Goal: Task Accomplishment & Management: Manage account settings

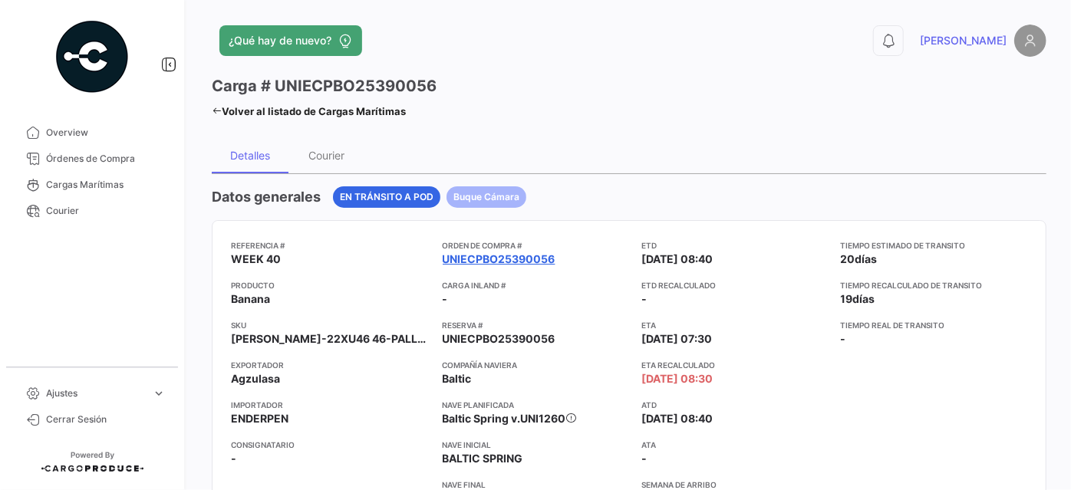
click at [516, 254] on link "UNIECPBO25390056" at bounding box center [499, 259] width 113 height 15
click at [521, 252] on link "UNIECPBO25390056" at bounding box center [499, 259] width 113 height 15
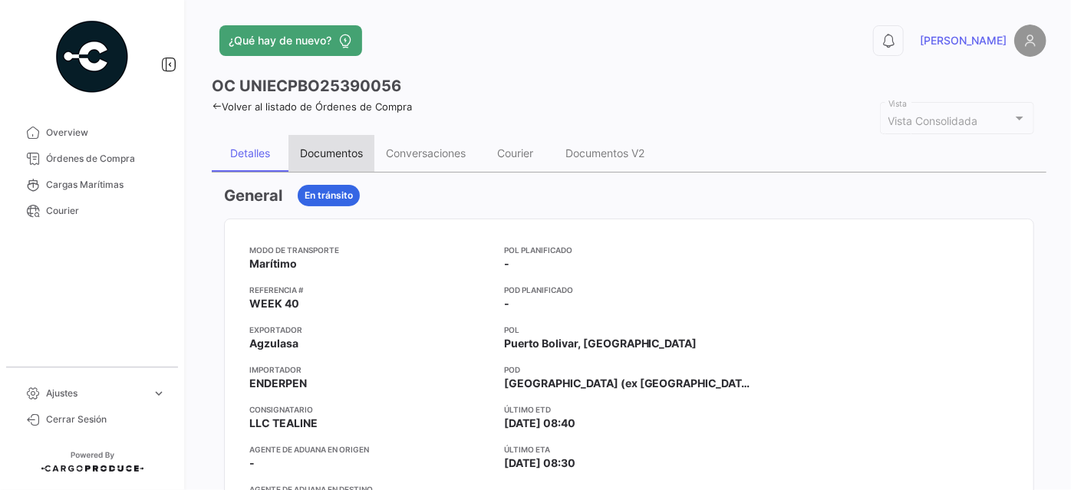
click at [323, 151] on div "Documentos" at bounding box center [331, 153] width 63 height 13
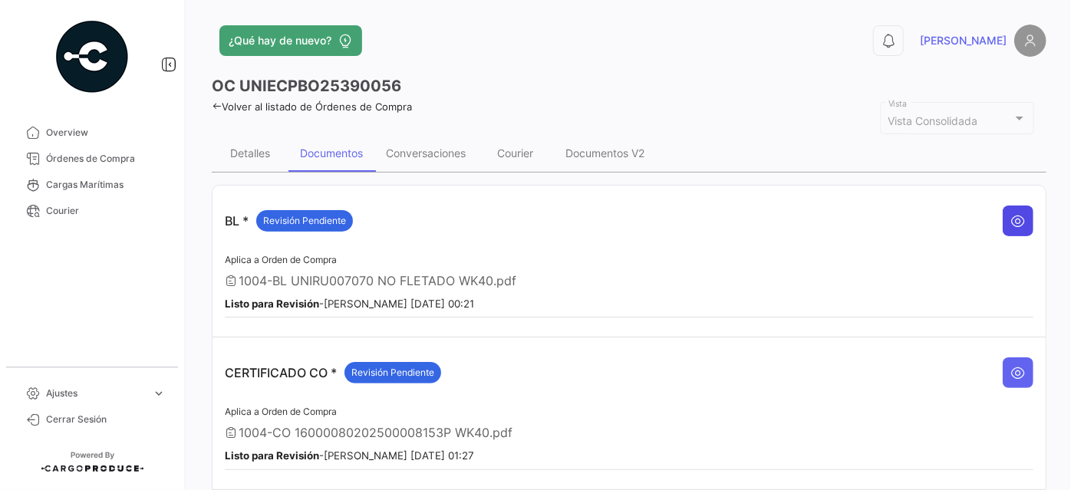
click at [1013, 220] on icon at bounding box center [1018, 220] width 15 height 15
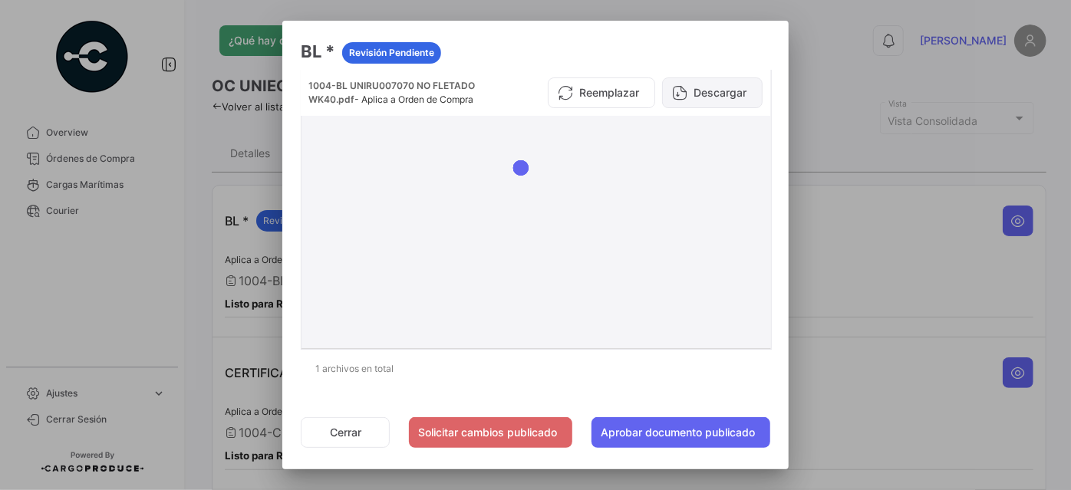
click at [707, 97] on button "Descargar" at bounding box center [712, 92] width 101 height 31
click at [345, 431] on button "Cerrar" at bounding box center [345, 432] width 89 height 31
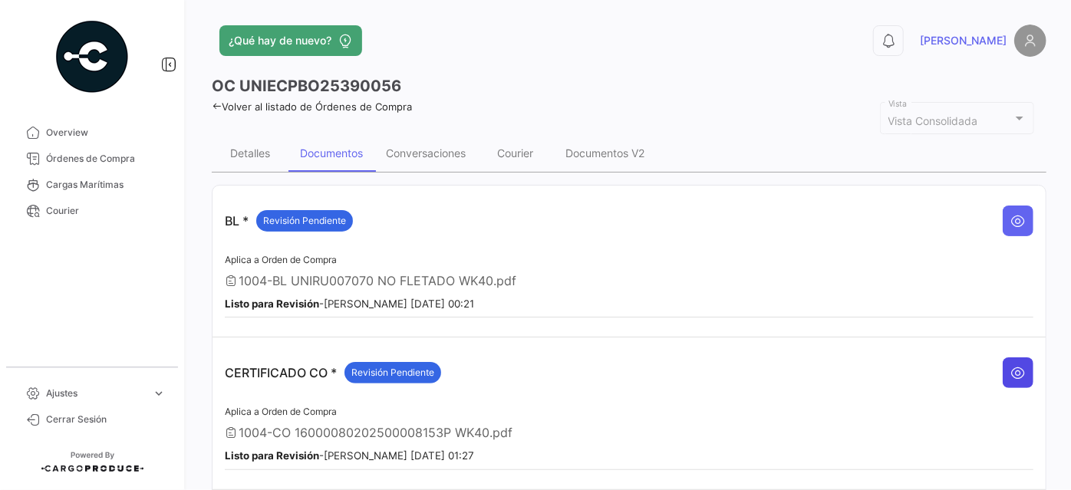
click at [1011, 365] on icon at bounding box center [1018, 372] width 15 height 15
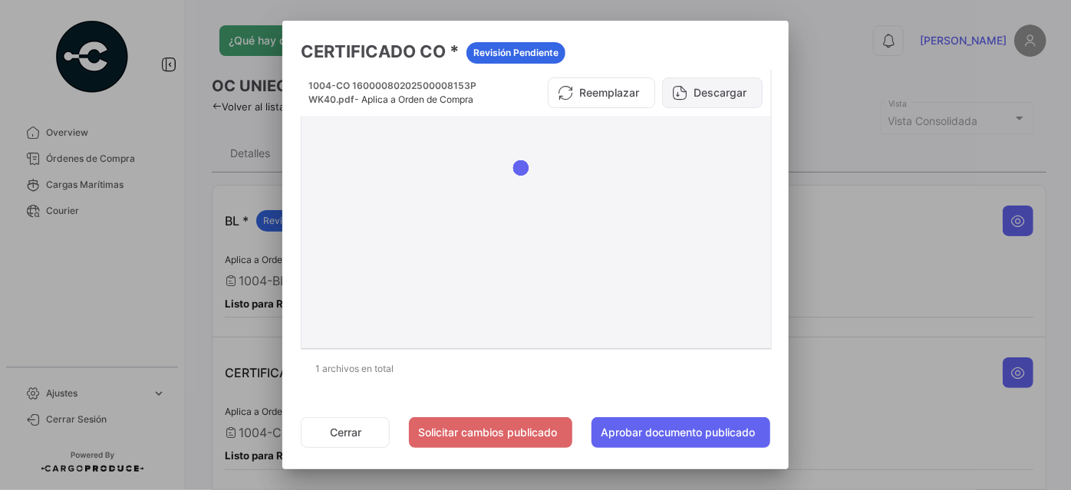
click at [731, 86] on button "Descargar" at bounding box center [712, 92] width 101 height 31
click at [336, 428] on button "Cerrar" at bounding box center [345, 432] width 89 height 31
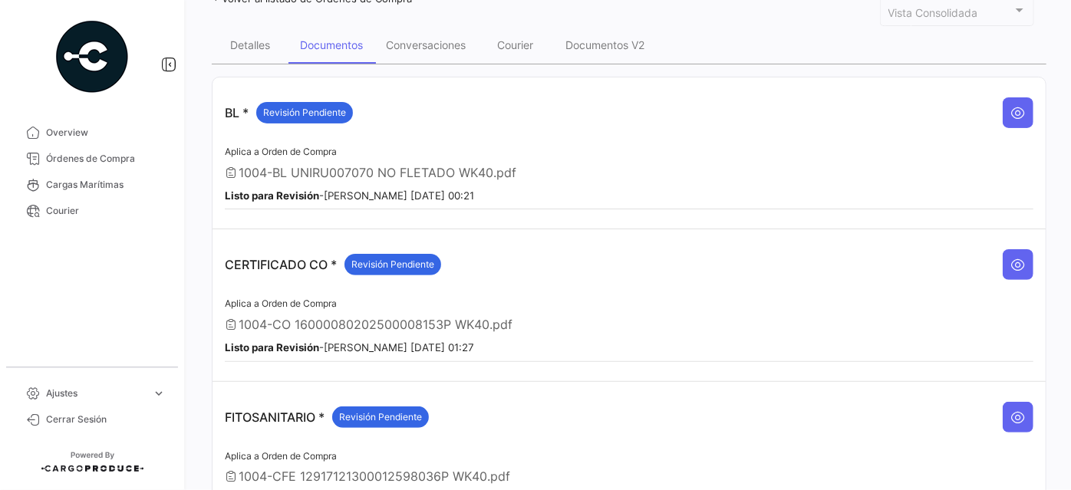
scroll to position [209, 0]
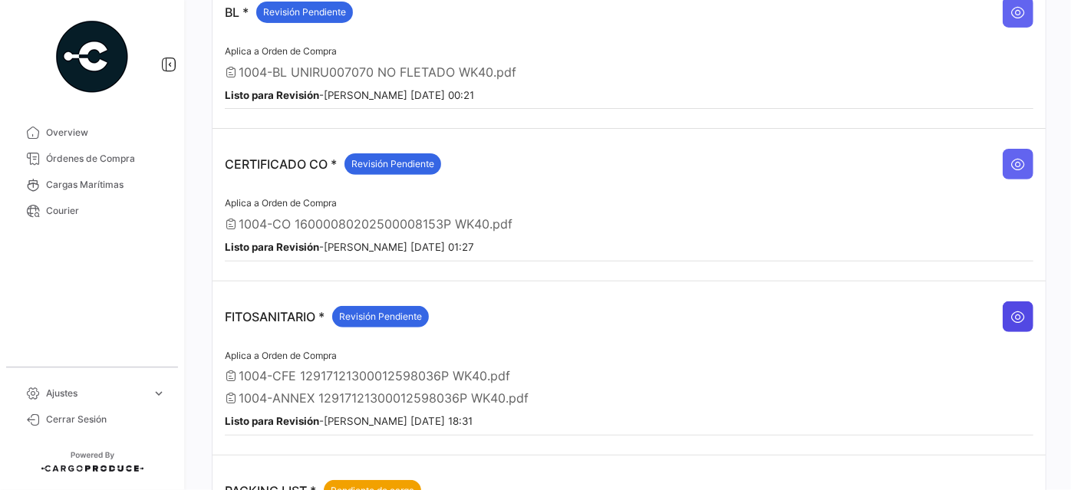
click at [1011, 309] on icon at bounding box center [1018, 316] width 15 height 15
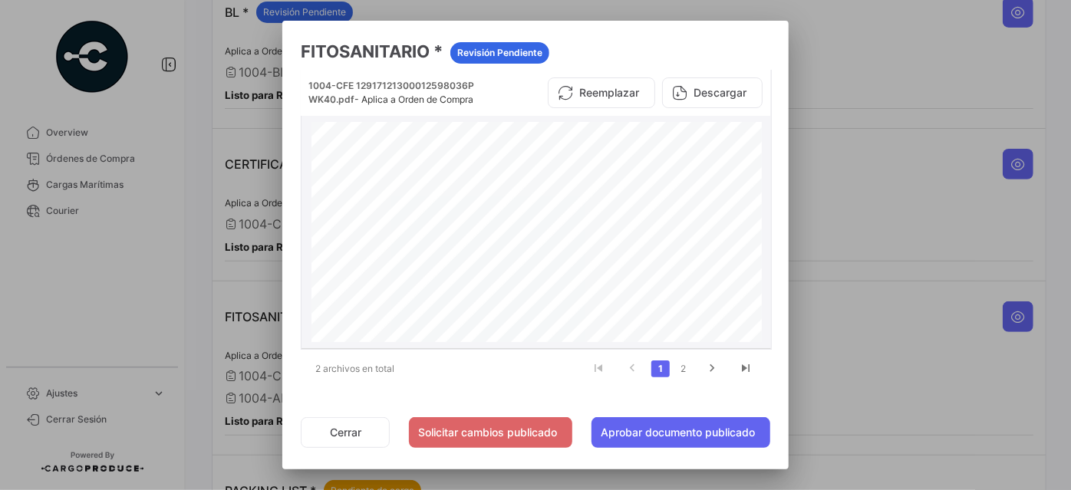
click at [717, 91] on button "Descargar" at bounding box center [712, 92] width 101 height 31
click at [683, 369] on link "2" at bounding box center [683, 369] width 18 height 17
click at [704, 93] on button "Descargar" at bounding box center [712, 92] width 101 height 31
click at [339, 431] on button "Cerrar" at bounding box center [345, 432] width 89 height 31
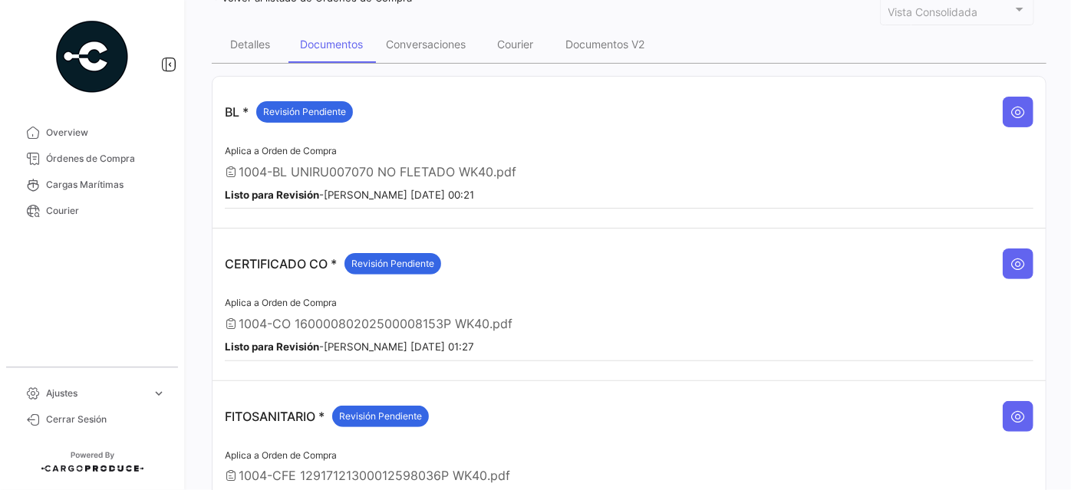
scroll to position [46, 0]
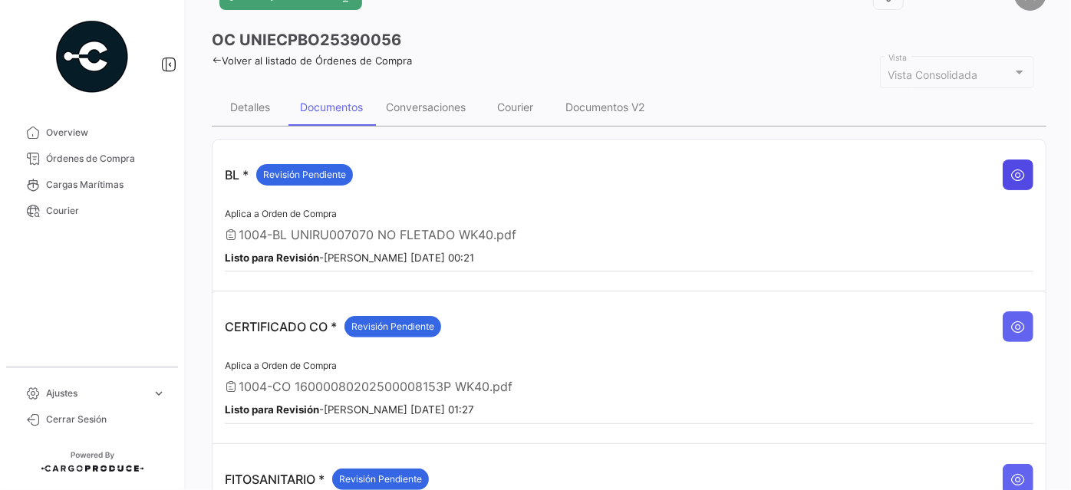
click at [1015, 173] on icon at bounding box center [1018, 174] width 15 height 15
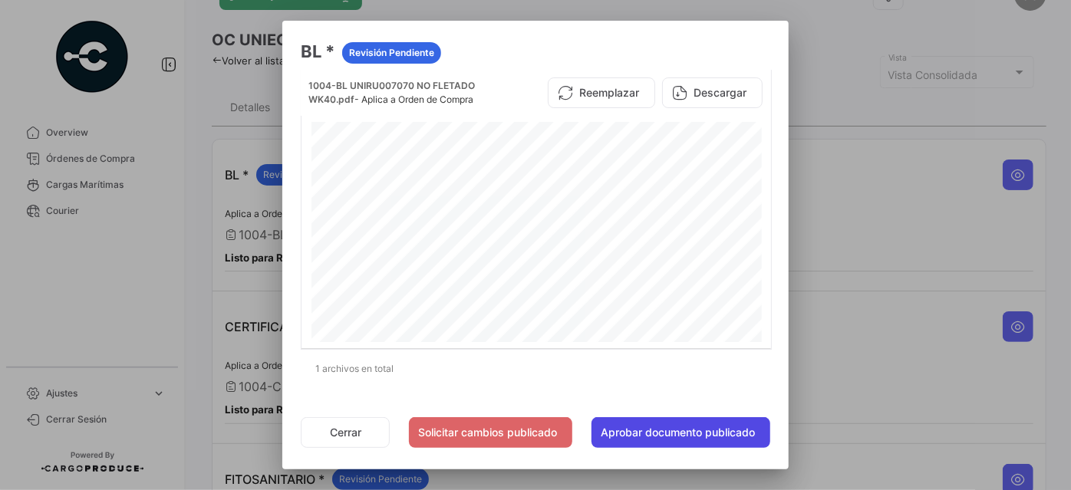
click at [642, 424] on button "Aprobar documento publicado" at bounding box center [681, 432] width 179 height 31
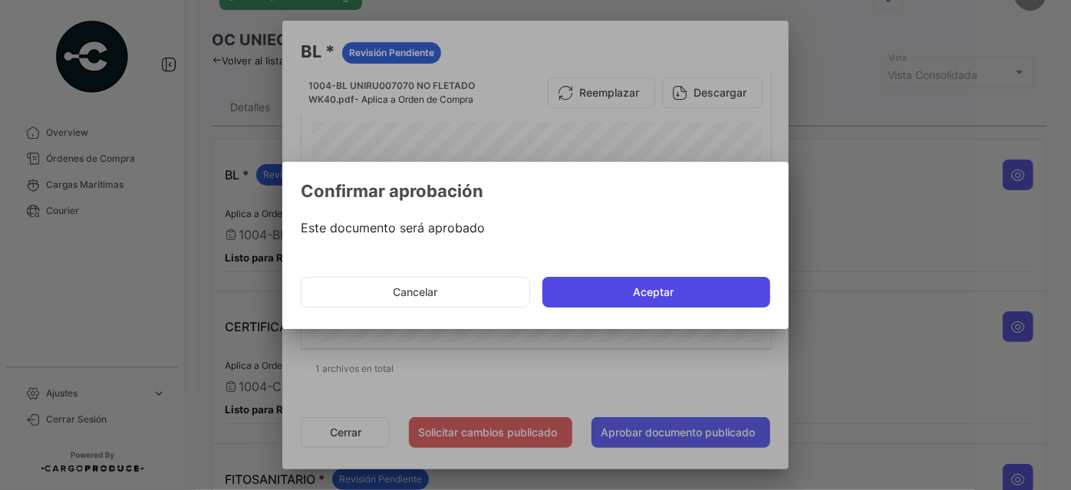
click at [659, 295] on button "Aceptar" at bounding box center [656, 292] width 228 height 31
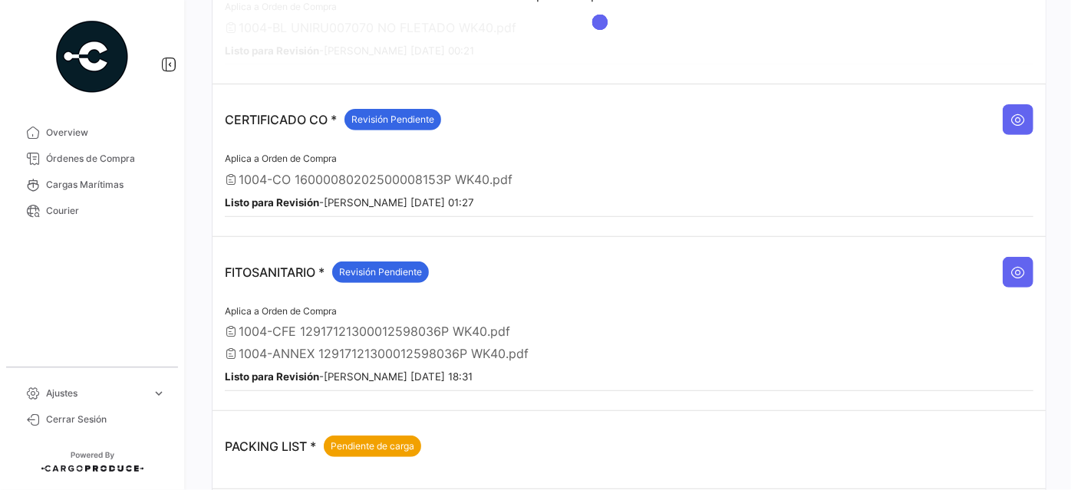
scroll to position [256, 0]
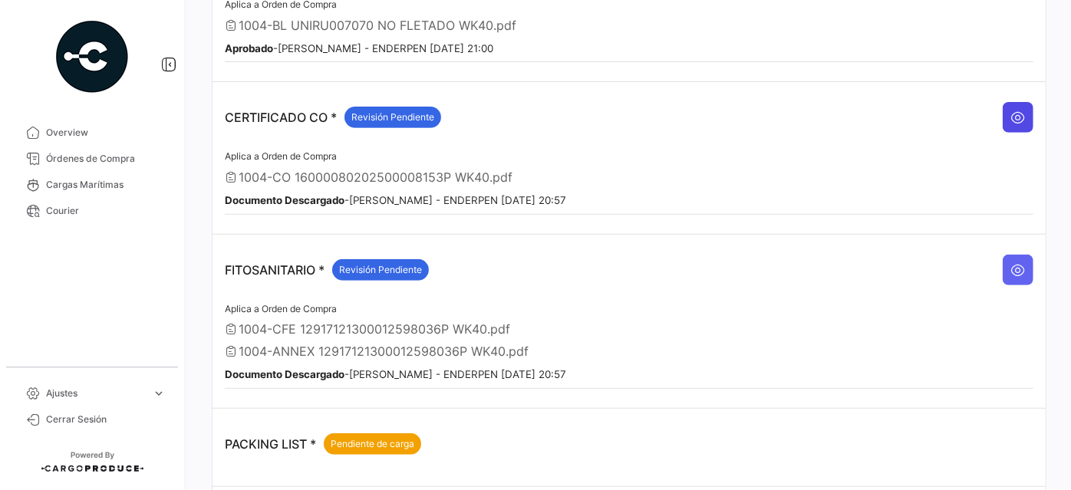
click at [1019, 110] on button at bounding box center [1018, 117] width 31 height 31
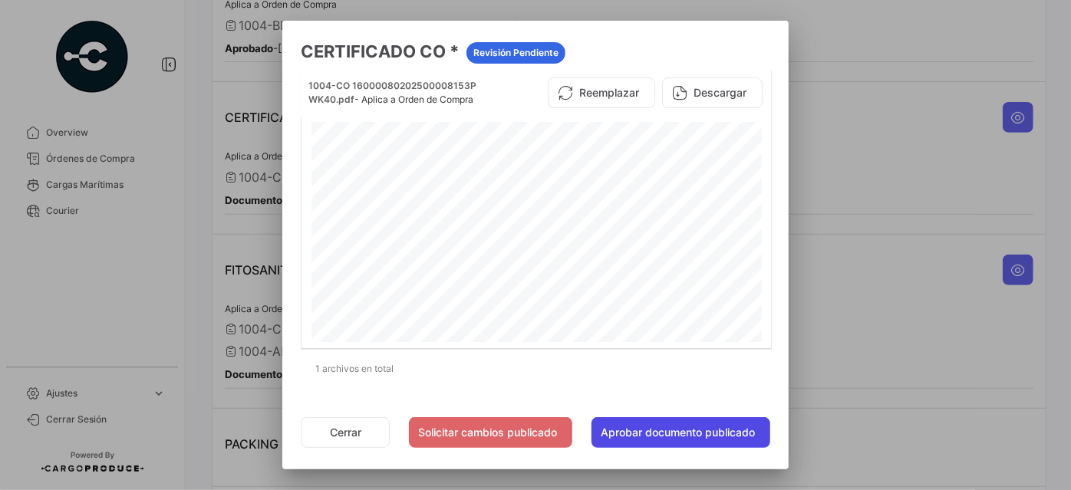
click at [684, 427] on button "Aprobar documento publicado" at bounding box center [681, 432] width 179 height 31
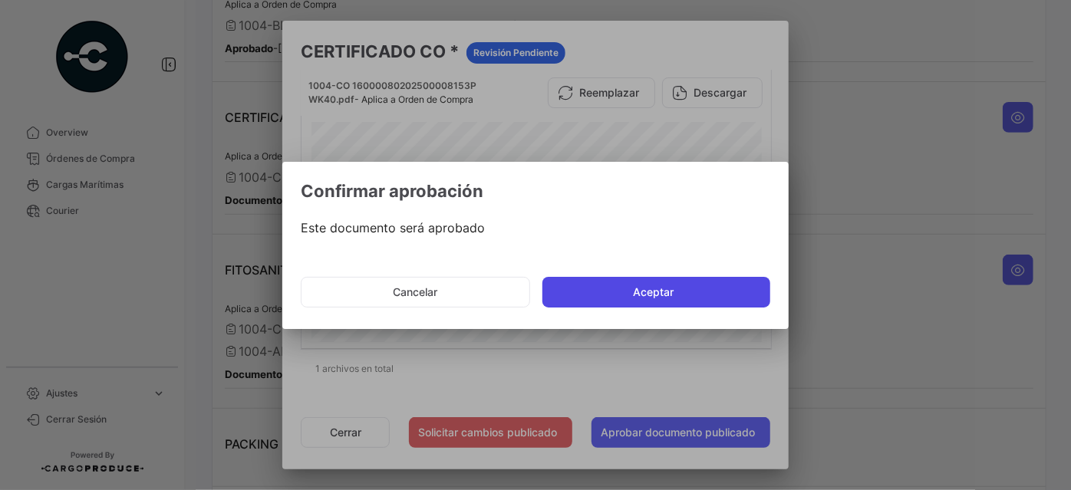
click at [685, 293] on button "Aceptar" at bounding box center [656, 292] width 228 height 31
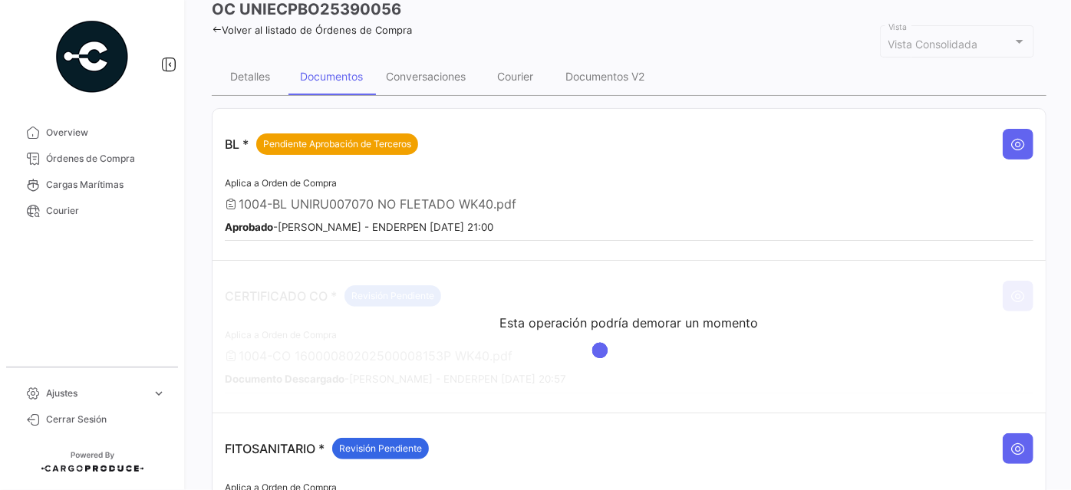
scroll to position [279, 0]
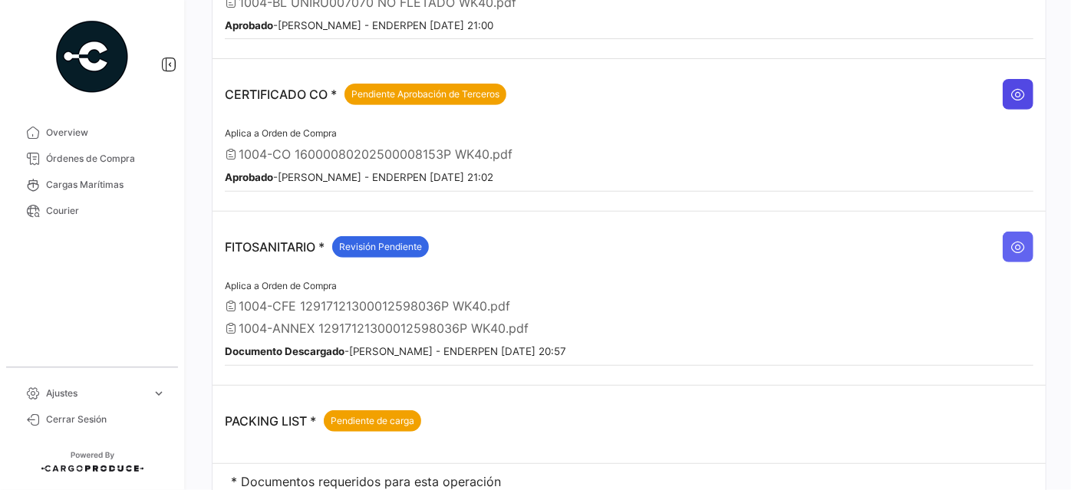
click at [1011, 88] on icon at bounding box center [1018, 94] width 15 height 15
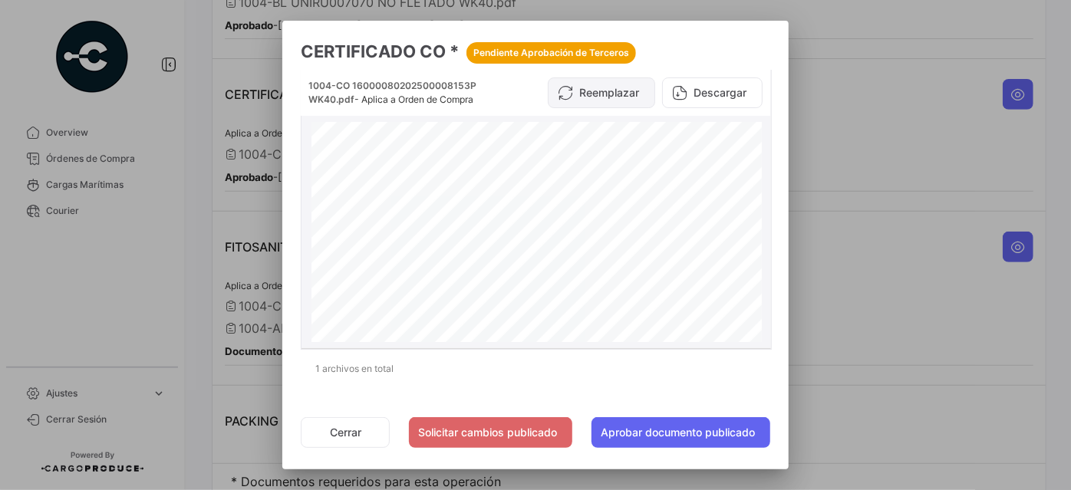
click at [598, 92] on button "Reemplazar" at bounding box center [601, 92] width 107 height 31
click at [348, 430] on button "Cerrar" at bounding box center [345, 432] width 89 height 31
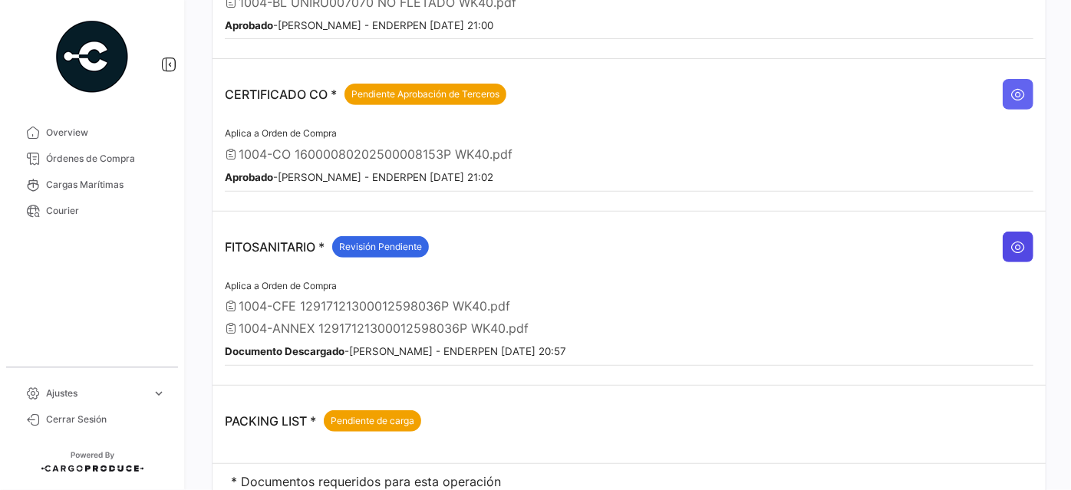
click at [1015, 239] on icon at bounding box center [1018, 246] width 15 height 15
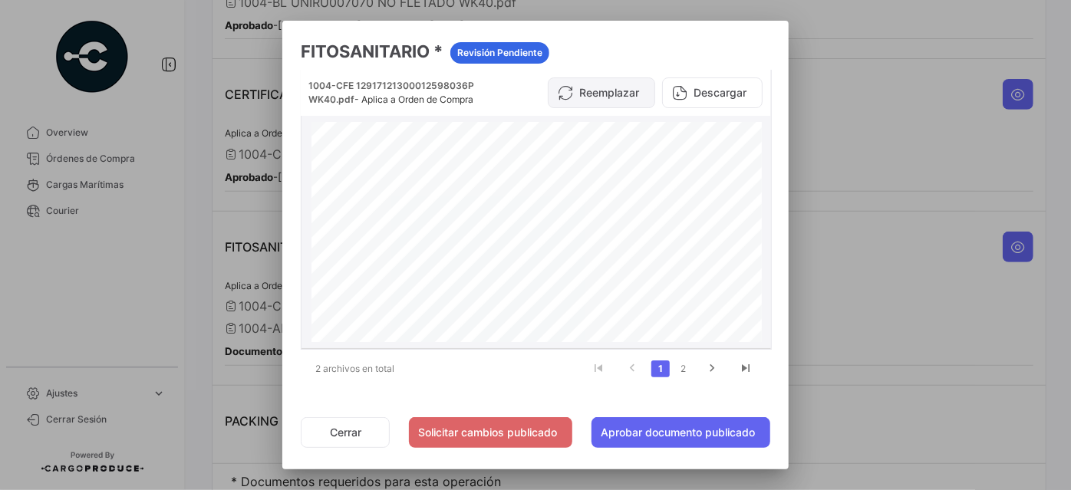
click at [625, 91] on button "Reemplazar" at bounding box center [601, 92] width 107 height 31
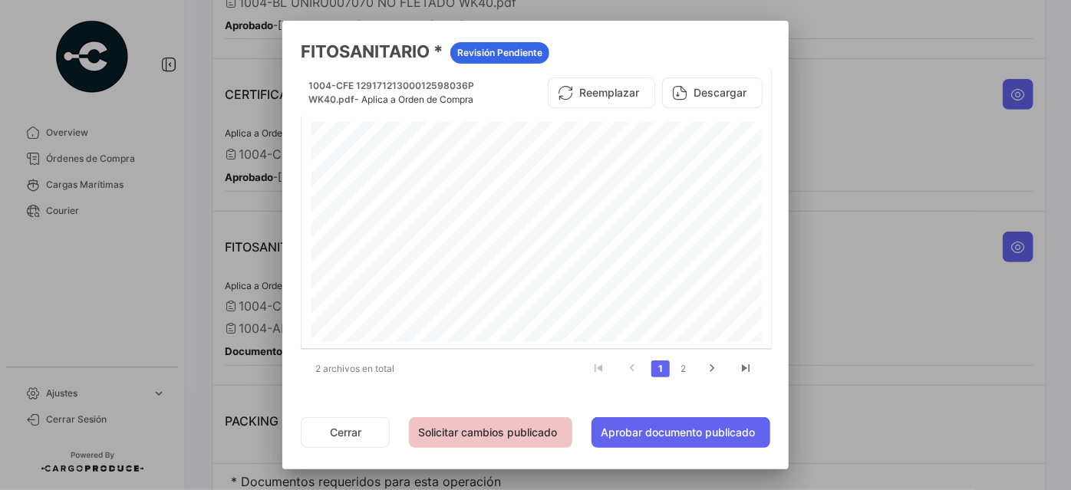
click at [521, 428] on button "Solicitar cambios publicado" at bounding box center [490, 432] width 163 height 31
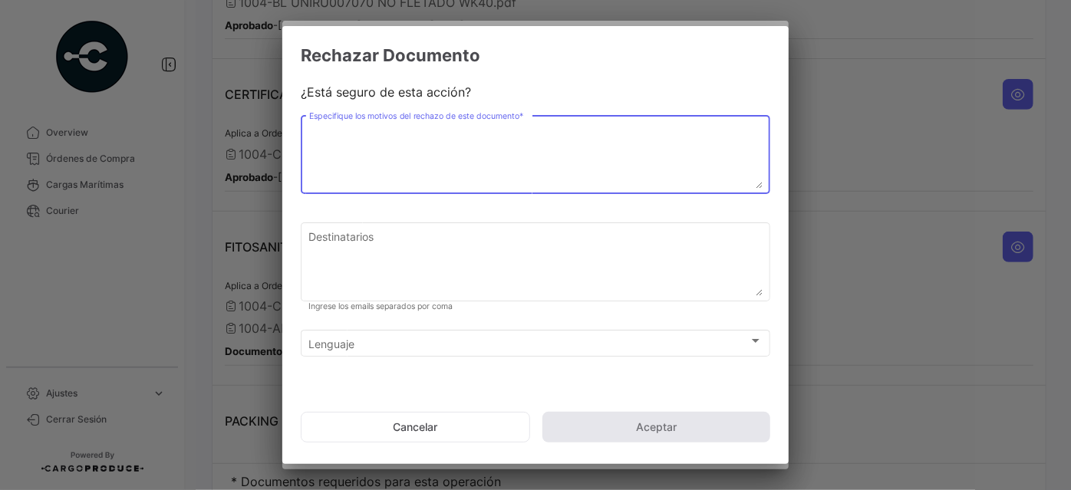
click at [443, 127] on textarea "Especifique los motivos del rechazo de este documento *" at bounding box center [535, 155] width 453 height 68
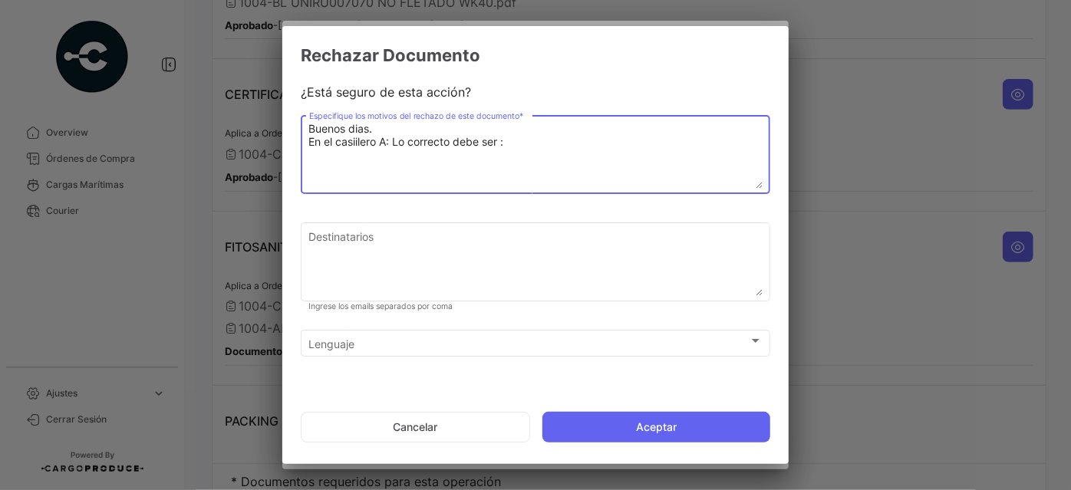
paste textarea "[GEOGRAPHIC_DATA]; [GEOGRAPHIC_DATA]"
click at [364, 180] on textarea "Buenos dias. En el casiilero A: Lo correcto debe ser : [GEOGRAPHIC_DATA]; [GEOG…" at bounding box center [535, 155] width 453 height 68
click at [483, 153] on textarea "Buenos dias. En el casiilero A: Lo correcto debe ser : [GEOGRAPHIC_DATA]; [GEOG…" at bounding box center [535, 155] width 453 height 68
click at [387, 143] on textarea "Buenos dias. En el casiilero A: Lo correcto debe ser : [GEOGRAPHIC_DATA]; [GEOG…" at bounding box center [535, 155] width 453 height 68
click at [364, 167] on textarea "Buenos dias. En el casiilero A : Lo correcto debe ser : [GEOGRAPHIC_DATA]; [GEO…" at bounding box center [535, 155] width 453 height 68
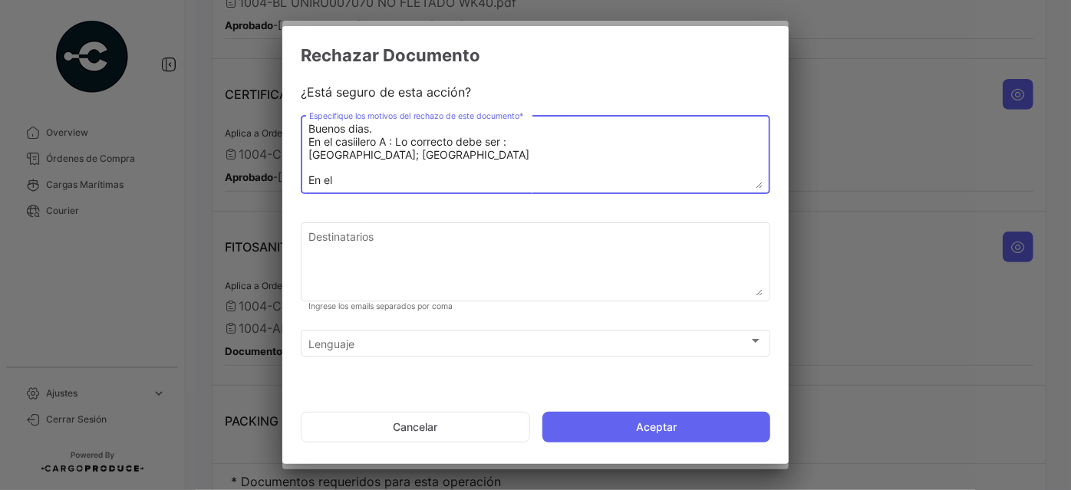
drag, startPoint x: 374, startPoint y: 167, endPoint x: 348, endPoint y: 176, distance: 28.4
click at [348, 176] on textarea "Buenos dias. En el casiilero A : Lo correcto debe ser : [GEOGRAPHIC_DATA]; [GEO…" at bounding box center [535, 155] width 453 height 68
click at [393, 141] on textarea "Buenos dias. En el casiilero A : Lo correcto debe ser : [GEOGRAPHIC_DATA]; [GEO…" at bounding box center [535, 155] width 453 height 68
click at [533, 177] on textarea "Buenos dias. En el casiilero A, lo correcto debe ser : Russian Federation; [GEO…" at bounding box center [535, 155] width 453 height 68
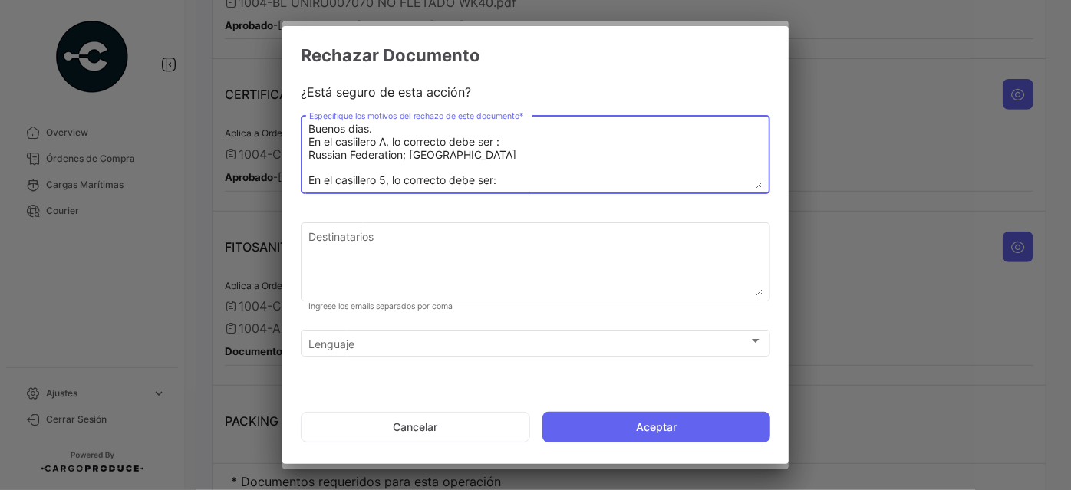
click at [330, 177] on textarea "Buenos dias. En el casiilero A, lo correcto debe ser : Russian Federation; [GEO…" at bounding box center [535, 155] width 453 height 68
paste textarea "Russian Federation - [GEOGRAPHIC_DATA] (EX [GEOGRAPHIC_DATA]); [GEOGRAPHIC_DATA…"
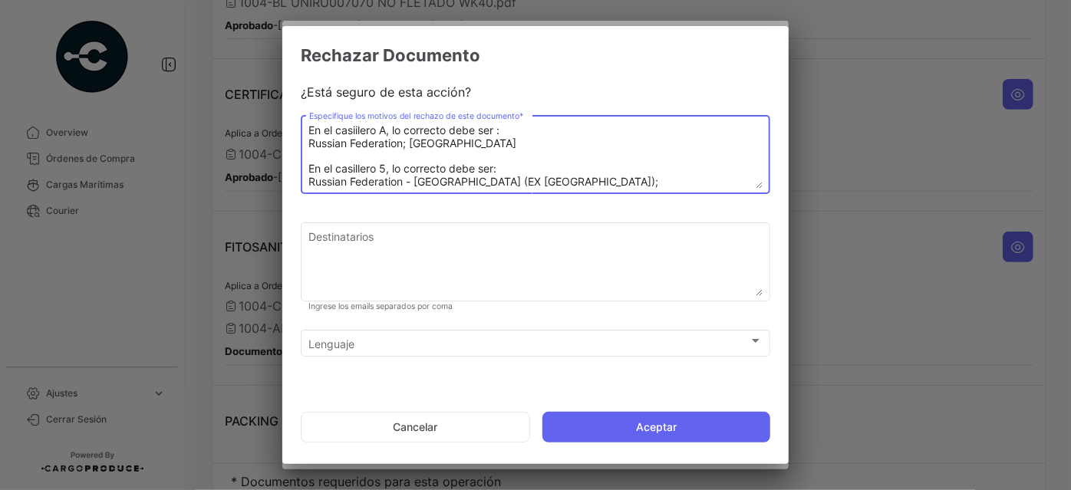
scroll to position [25, 0]
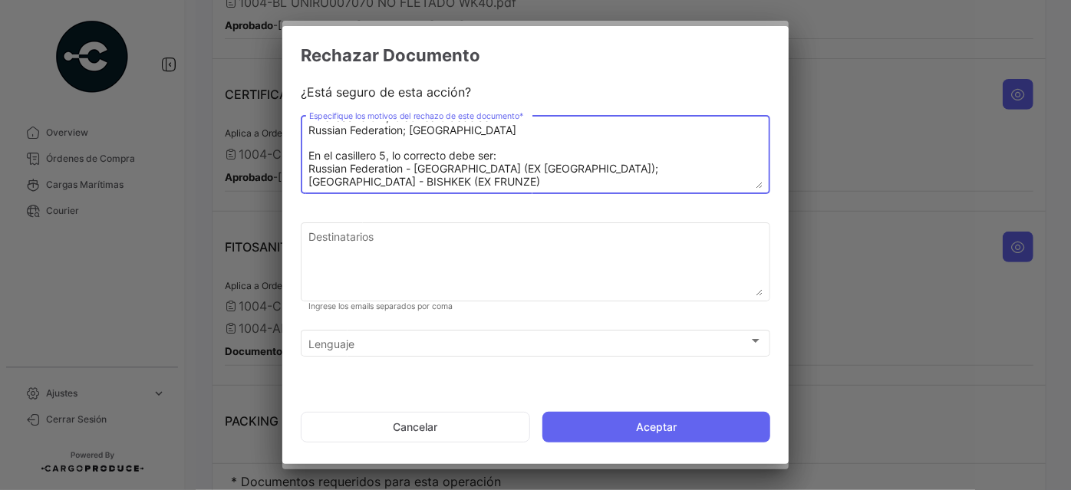
click at [407, 181] on textarea "Buenos dias. En el casiilero A, lo correcto debe ser : Russian Federation; [GEO…" at bounding box center [535, 155] width 453 height 68
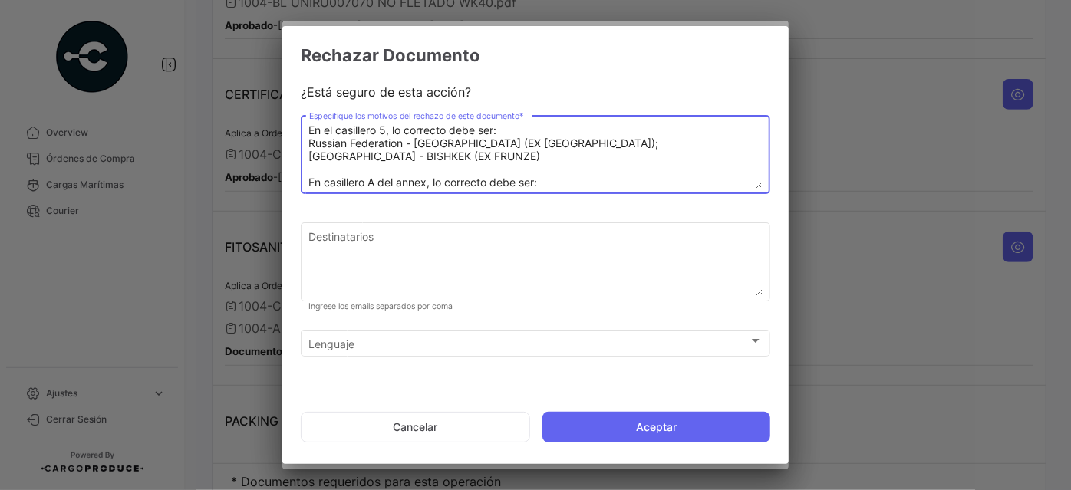
click at [565, 180] on textarea "Buenos dias. En el casiilero A, lo correcto debe ser : Russian Federation; [GEO…" at bounding box center [535, 155] width 453 height 68
paste textarea "[GEOGRAPHIC_DATA]; [GEOGRAPHIC_DATA]"
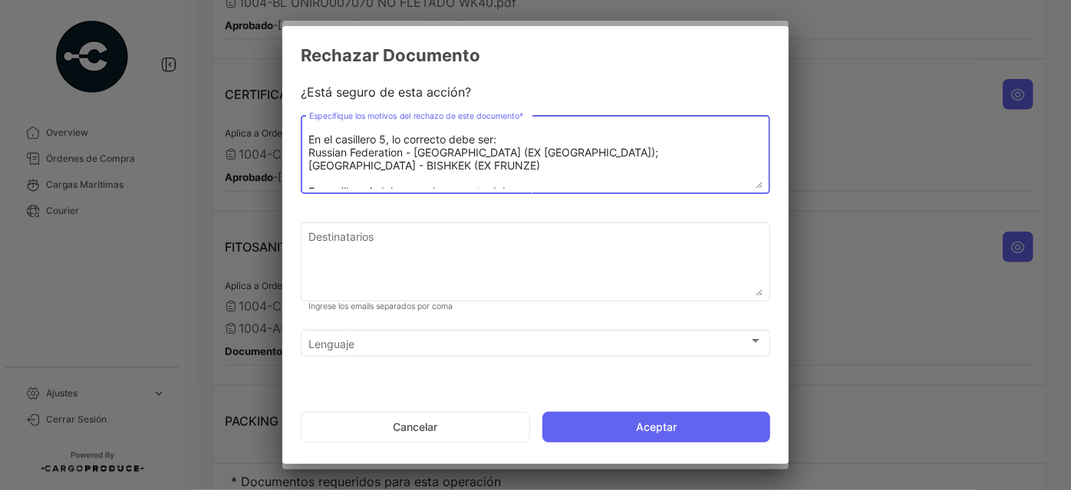
scroll to position [77, 0]
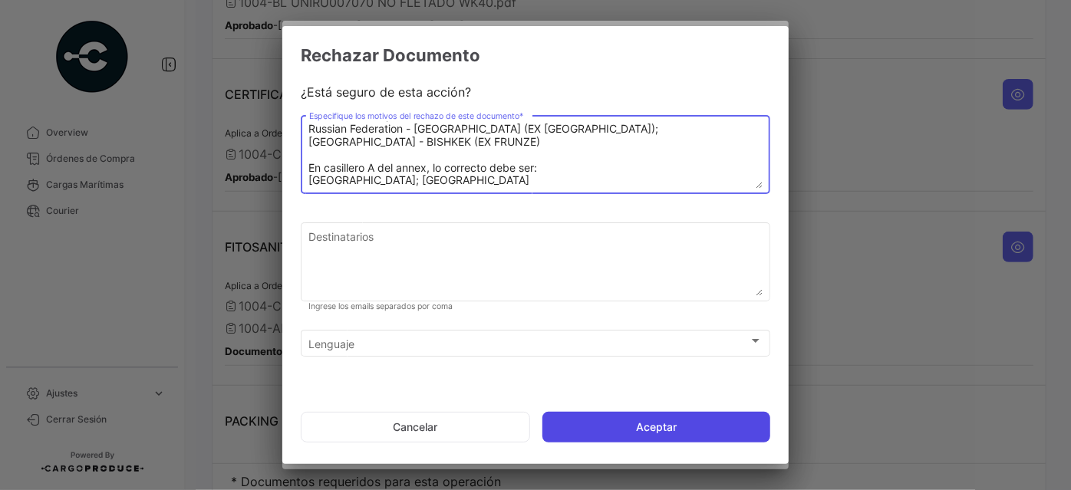
type textarea "Buenos dias. En el casiilero A, lo correcto debe ser : Russian Federation; [GEO…"
click at [675, 420] on button "Aceptar" at bounding box center [656, 427] width 228 height 31
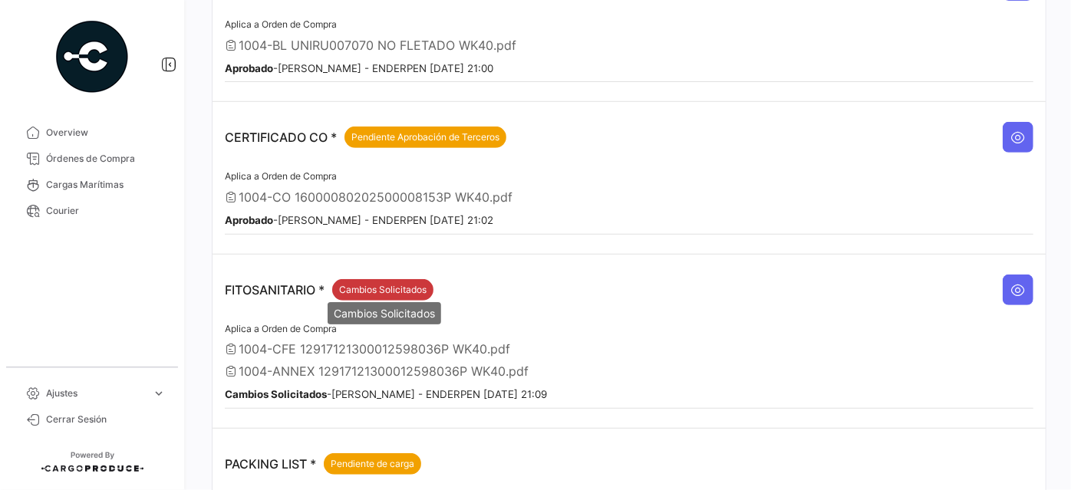
click at [351, 283] on span "Cambios Solicitados" at bounding box center [382, 290] width 87 height 14
click at [1014, 275] on button at bounding box center [1018, 290] width 31 height 31
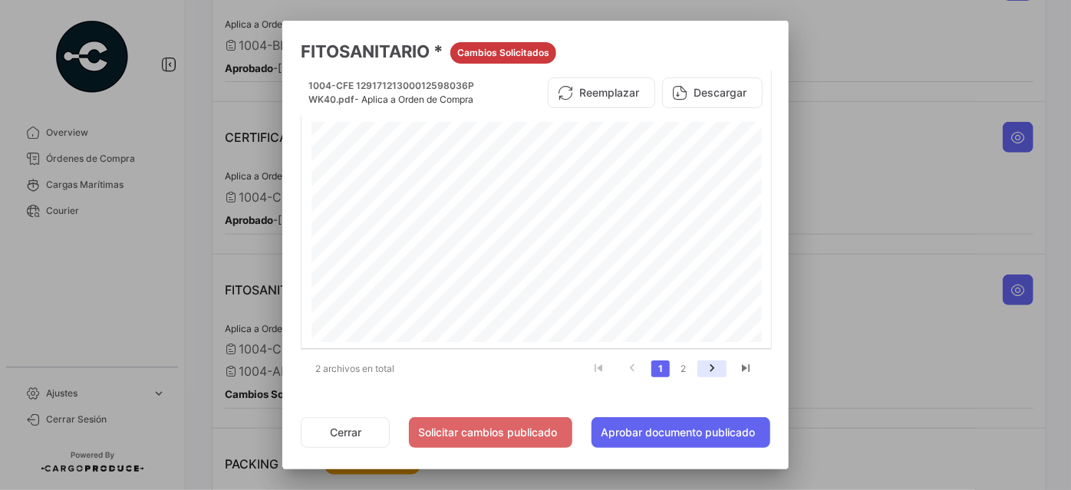
click at [707, 369] on icon "go to next page" at bounding box center [712, 370] width 20 height 18
click at [1059, 164] on div at bounding box center [535, 245] width 1071 height 490
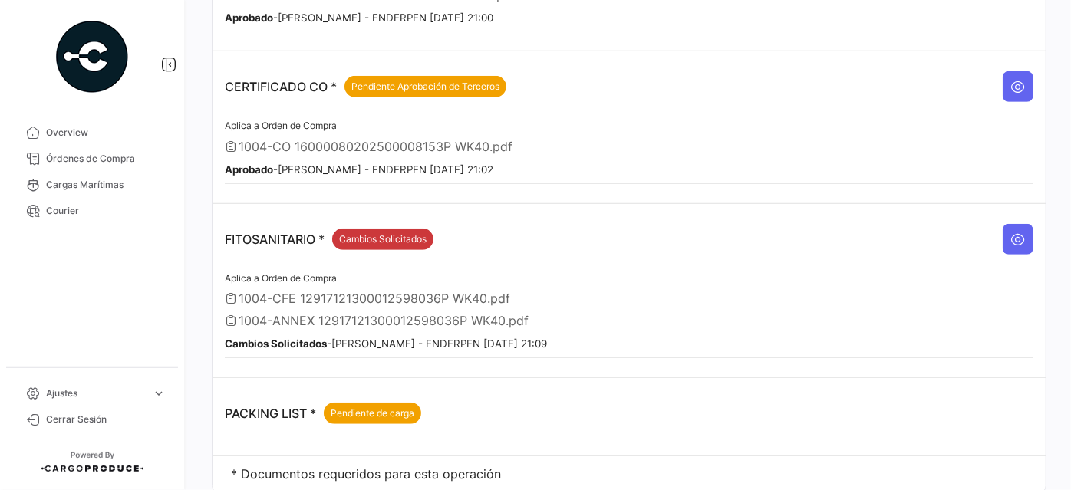
scroll to position [368, 0]
